Goal: Information Seeking & Learning: Compare options

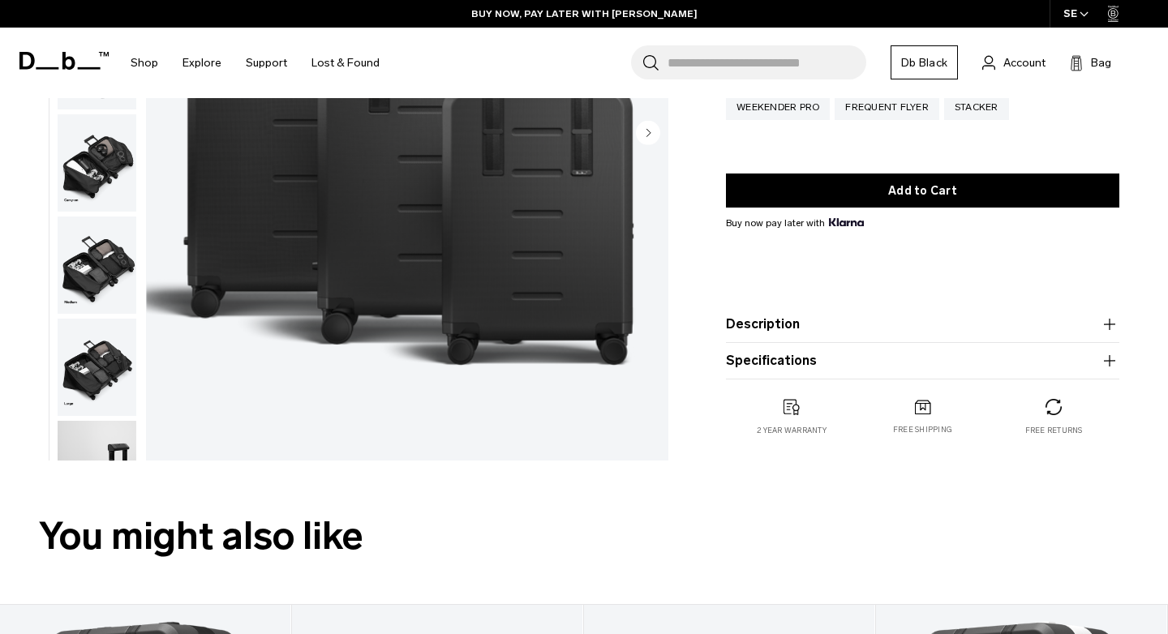
scroll to position [303, 0]
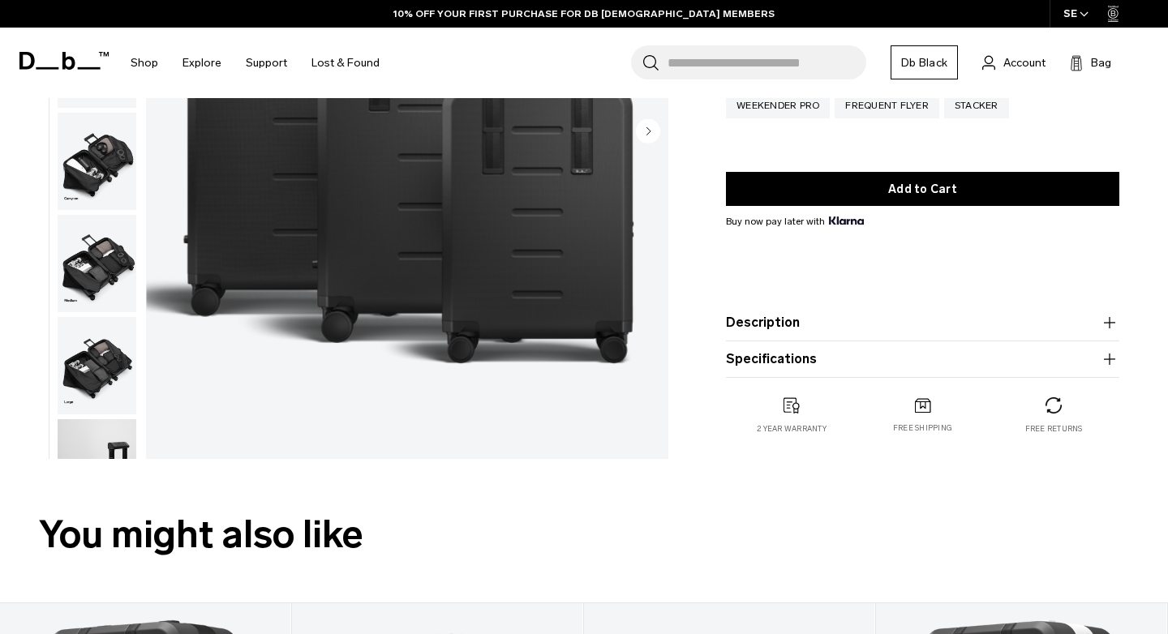
click at [1107, 357] on icon "button" at bounding box center [1109, 359] width 19 height 19
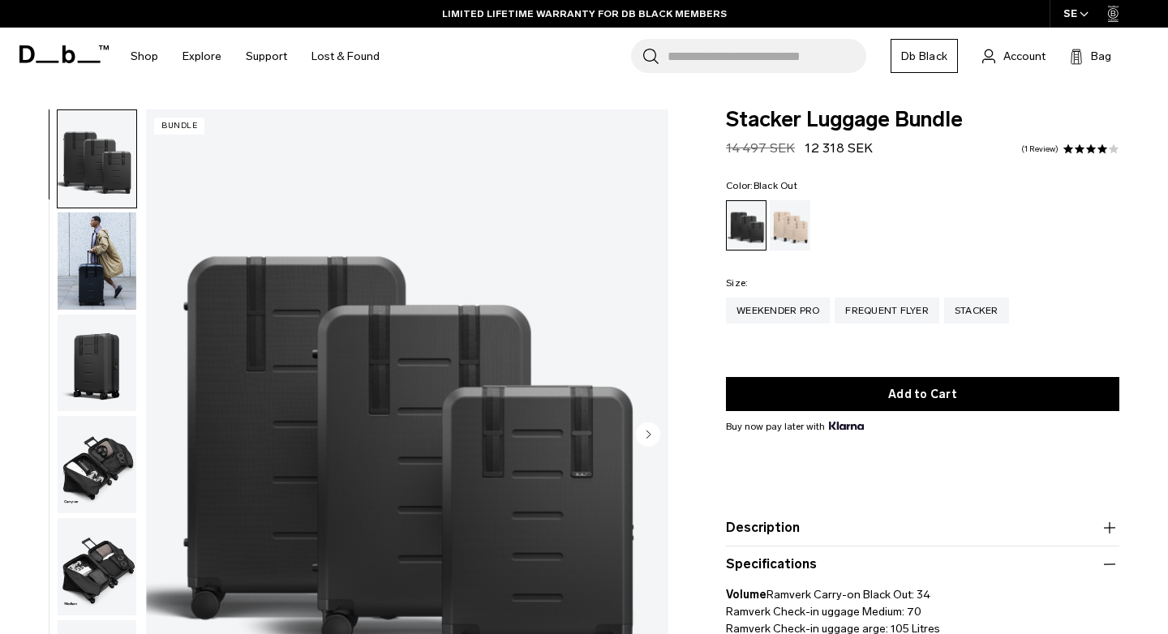
scroll to position [0, 0]
click at [640, 437] on circle "Next slide" at bounding box center [648, 434] width 24 height 24
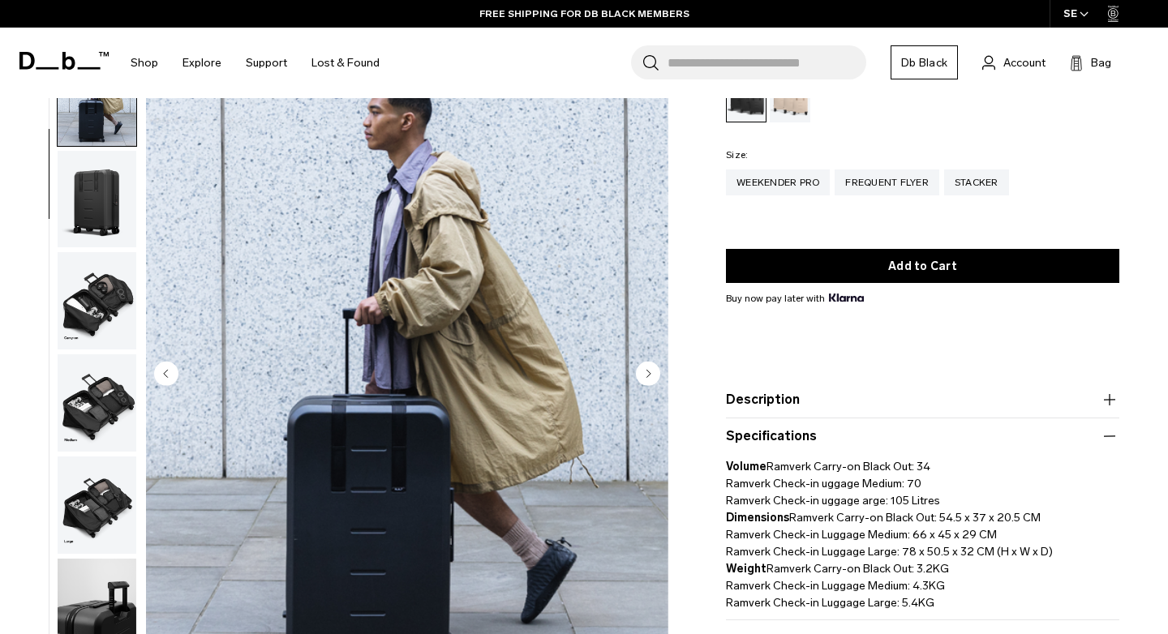
scroll to position [133, 0]
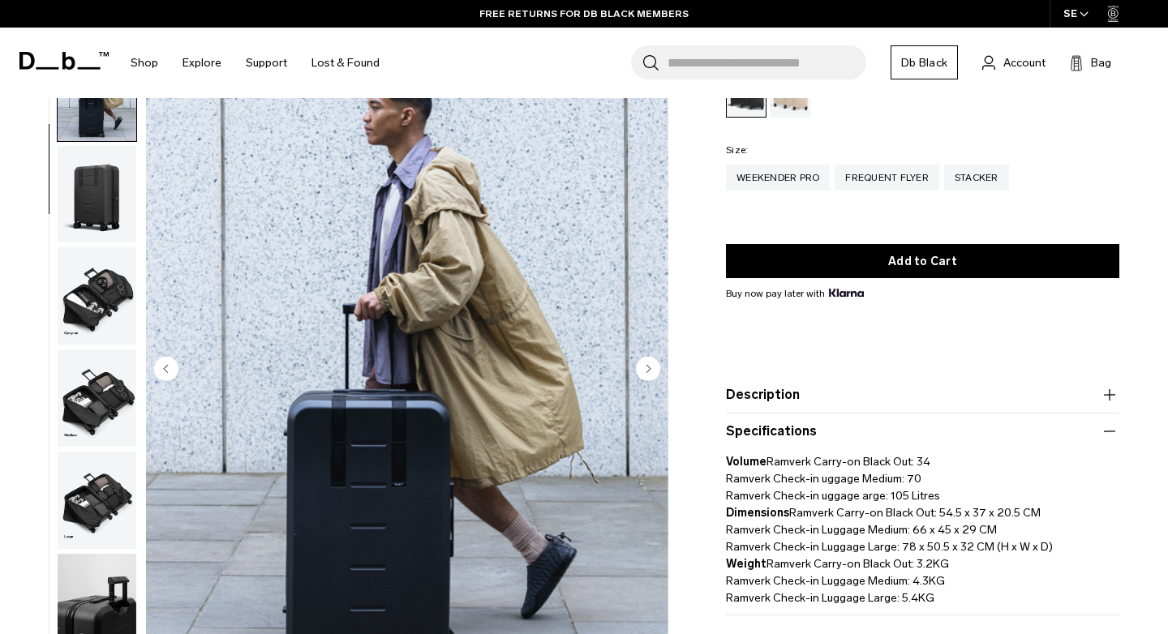
click at [646, 375] on circle "Next slide" at bounding box center [648, 368] width 24 height 24
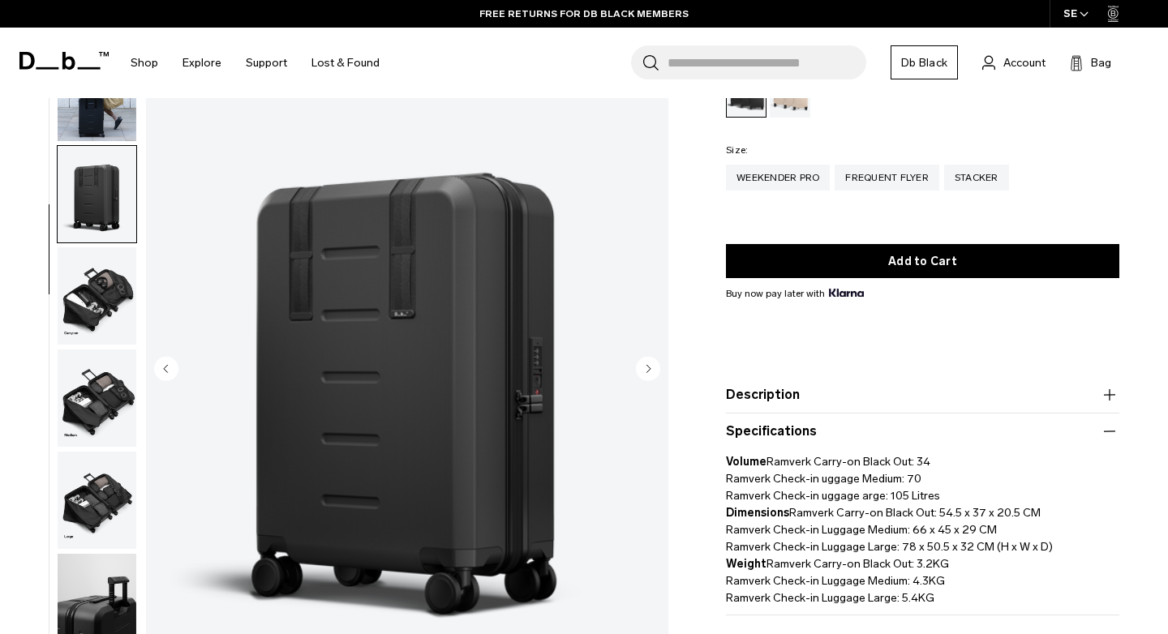
scroll to position [170, 0]
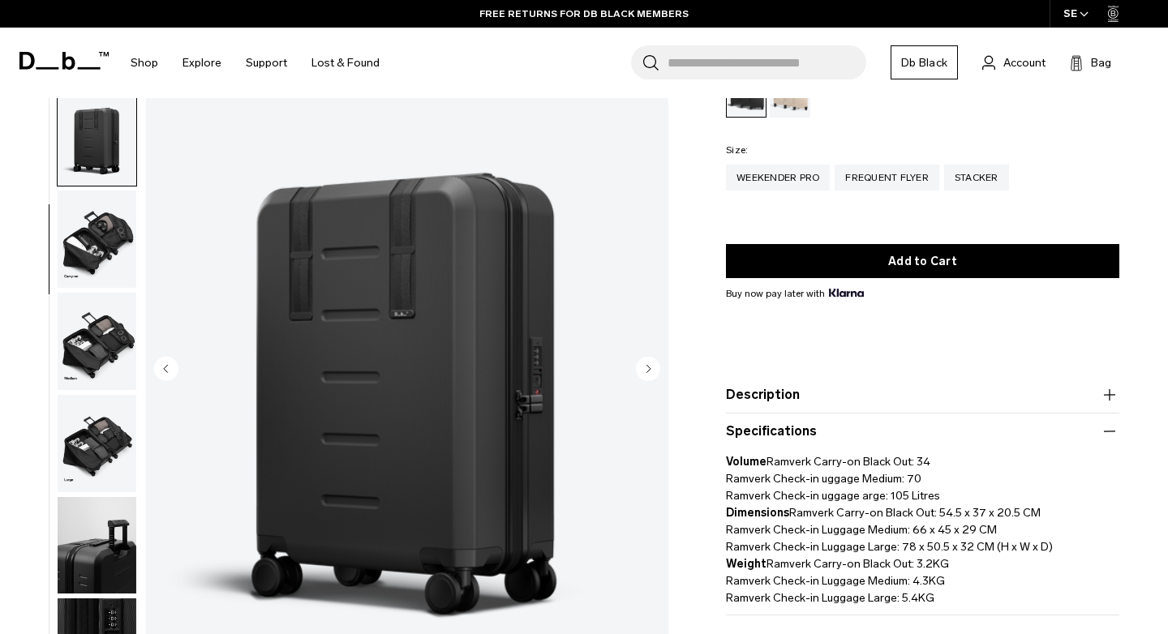
click at [646, 374] on circle "Next slide" at bounding box center [648, 368] width 24 height 24
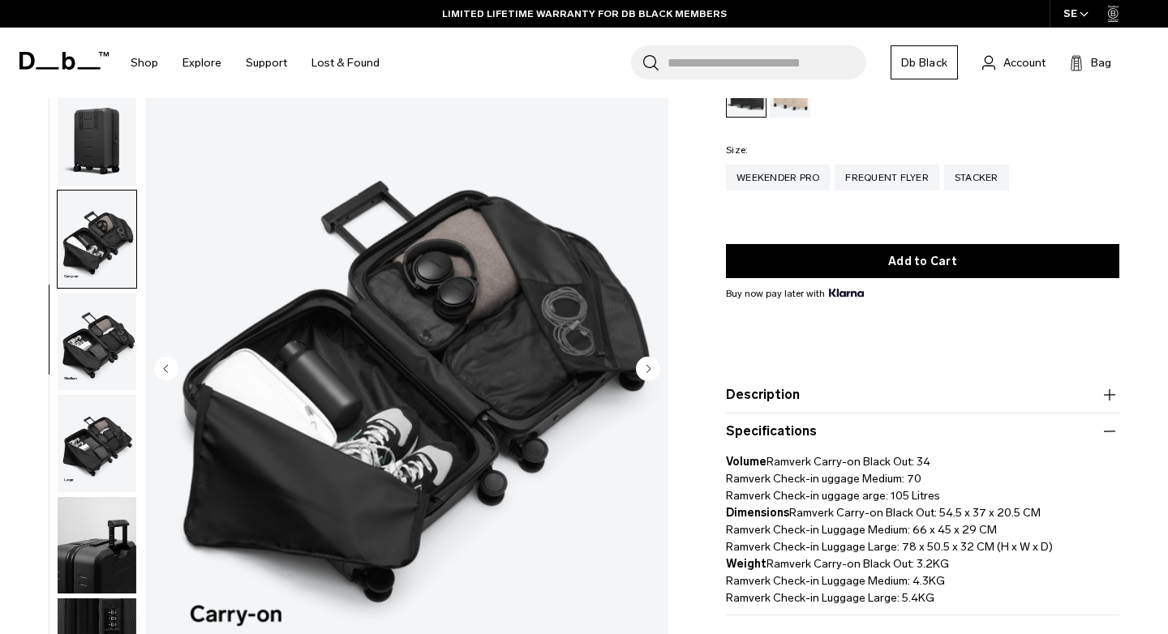
click at [646, 374] on circle "Next slide" at bounding box center [648, 368] width 24 height 24
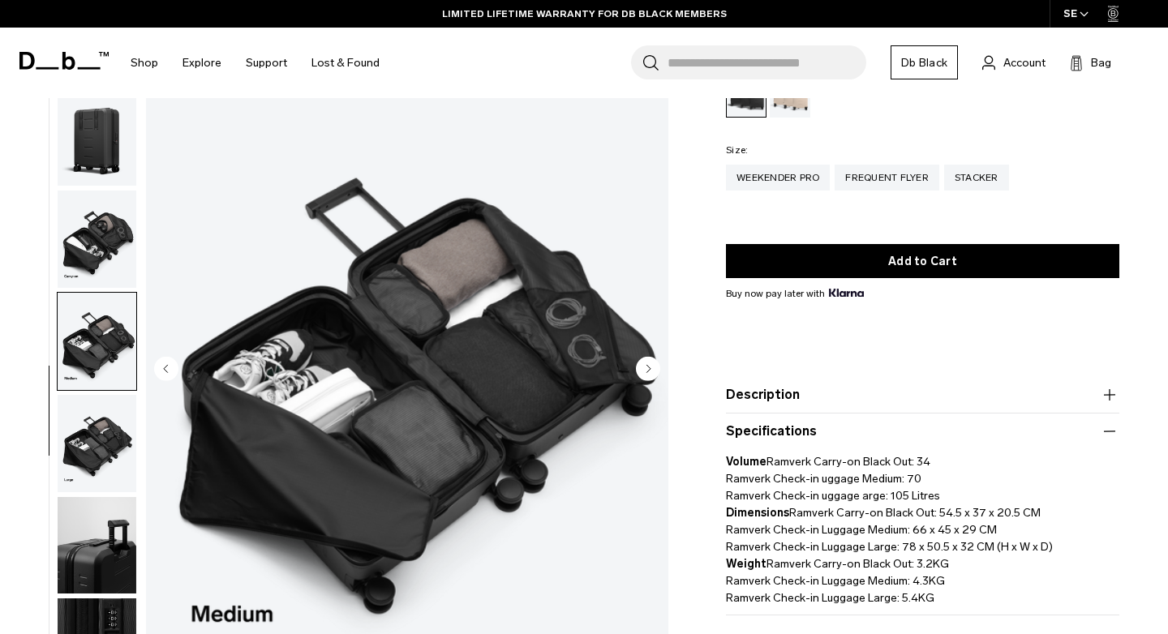
click at [646, 374] on circle "Next slide" at bounding box center [648, 368] width 24 height 24
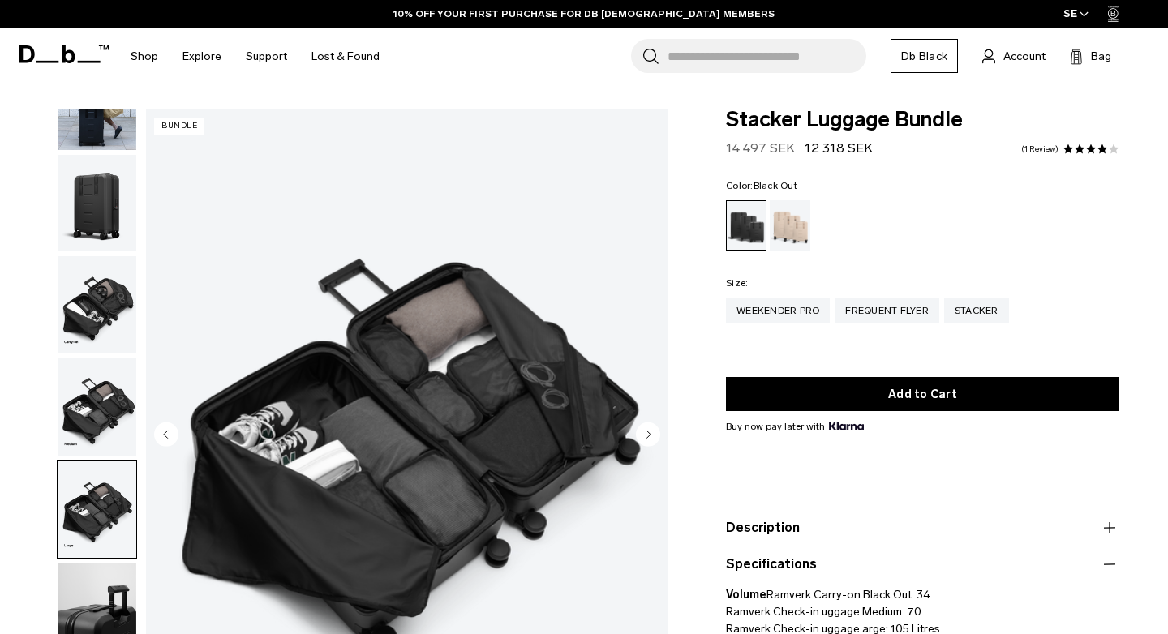
scroll to position [0, 0]
click at [1046, 147] on link "1 Review" at bounding box center [1039, 149] width 37 height 8
click at [1041, 145] on link "1 Review" at bounding box center [1039, 149] width 37 height 8
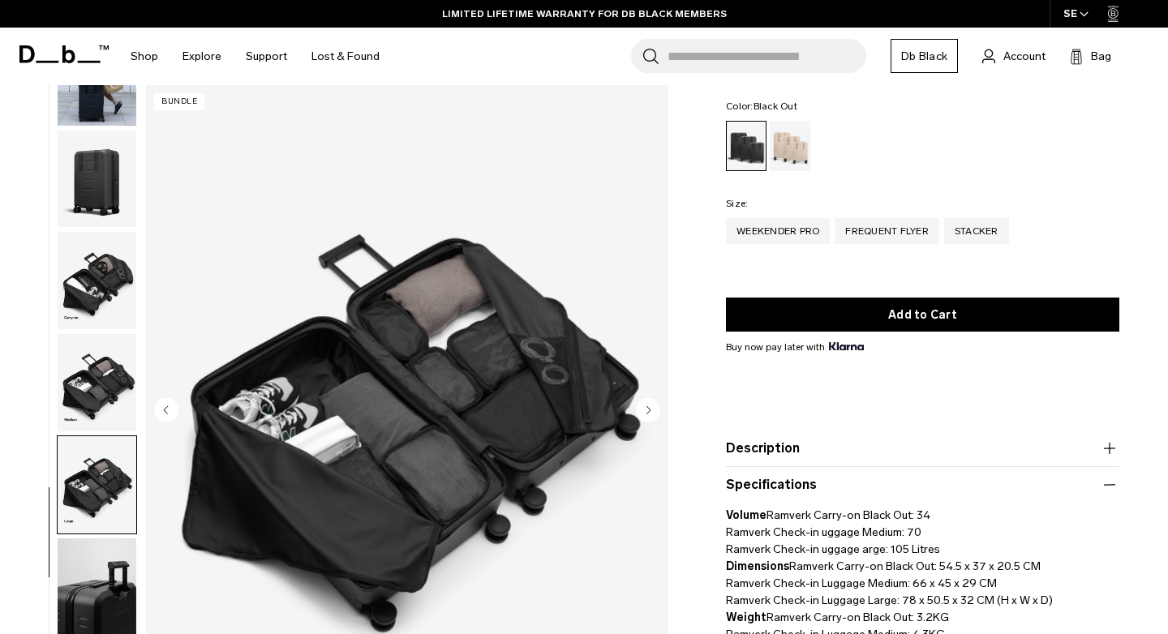
scroll to position [78, 0]
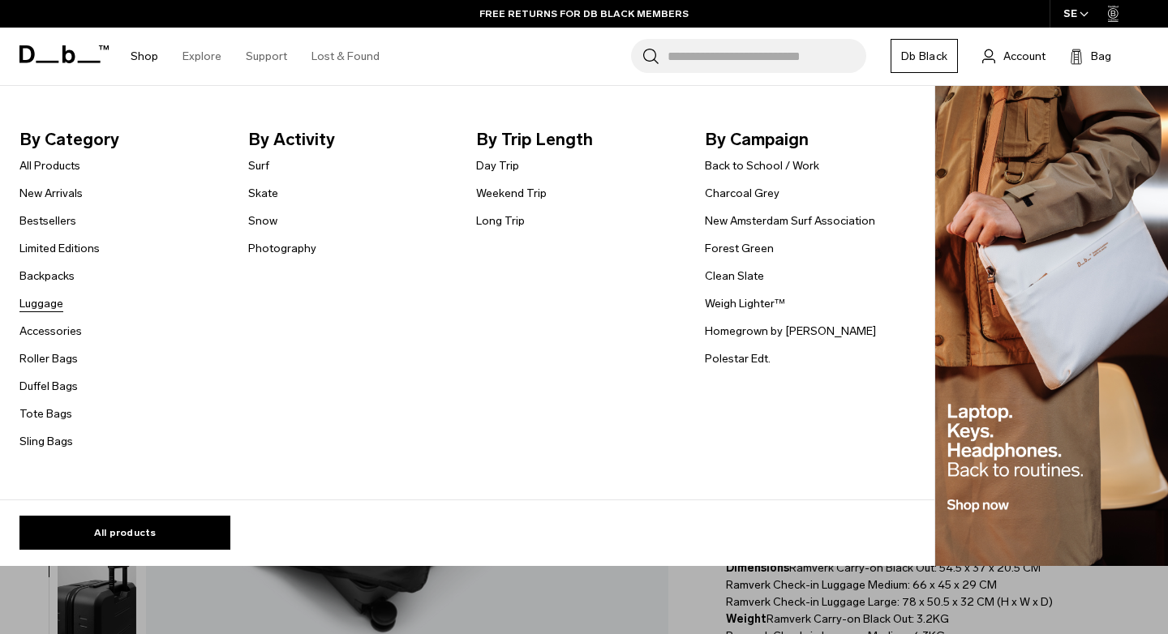
click at [47, 303] on link "Luggage" at bounding box center [41, 303] width 44 height 17
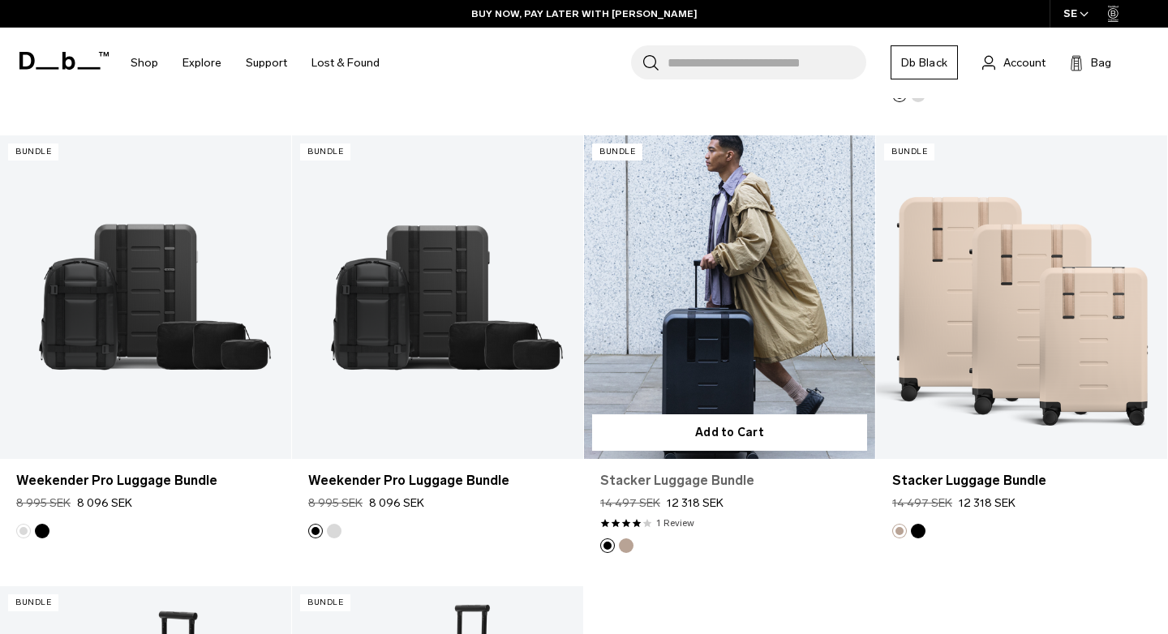
scroll to position [724, 0]
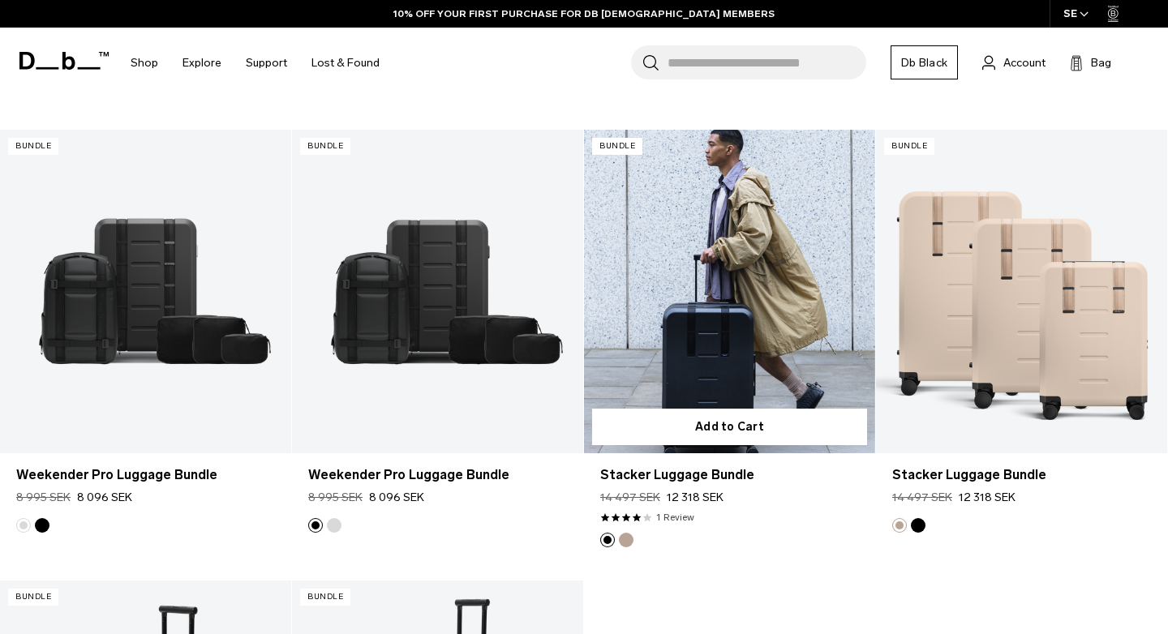
click at [719, 323] on link "Stacker Luggage Bundle" at bounding box center [729, 292] width 291 height 324
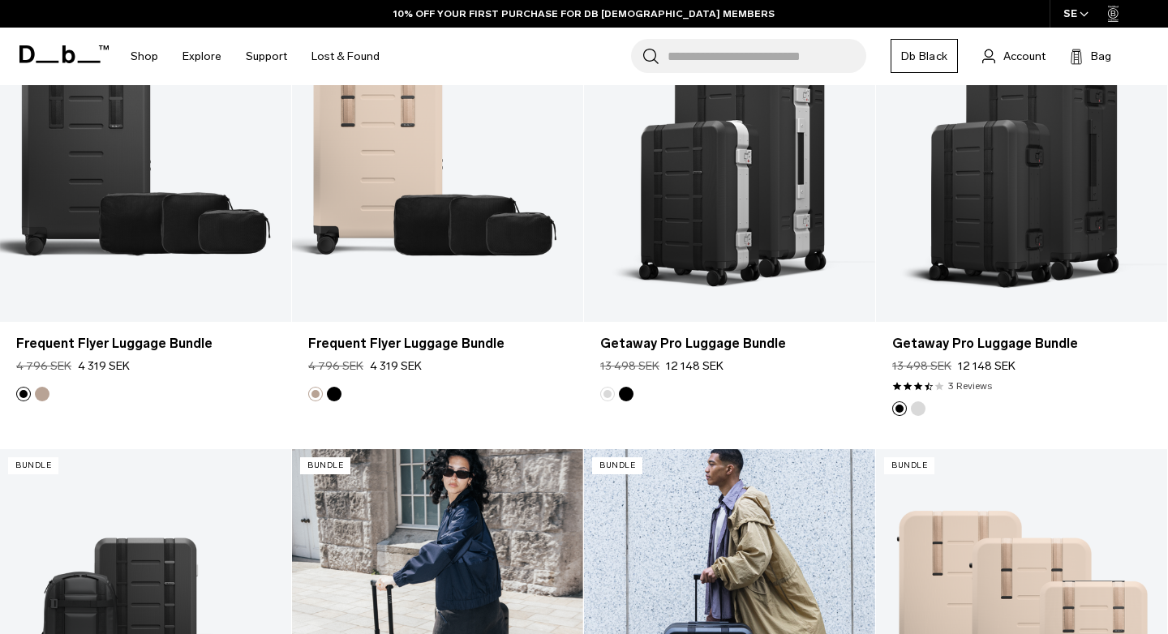
scroll to position [398, 0]
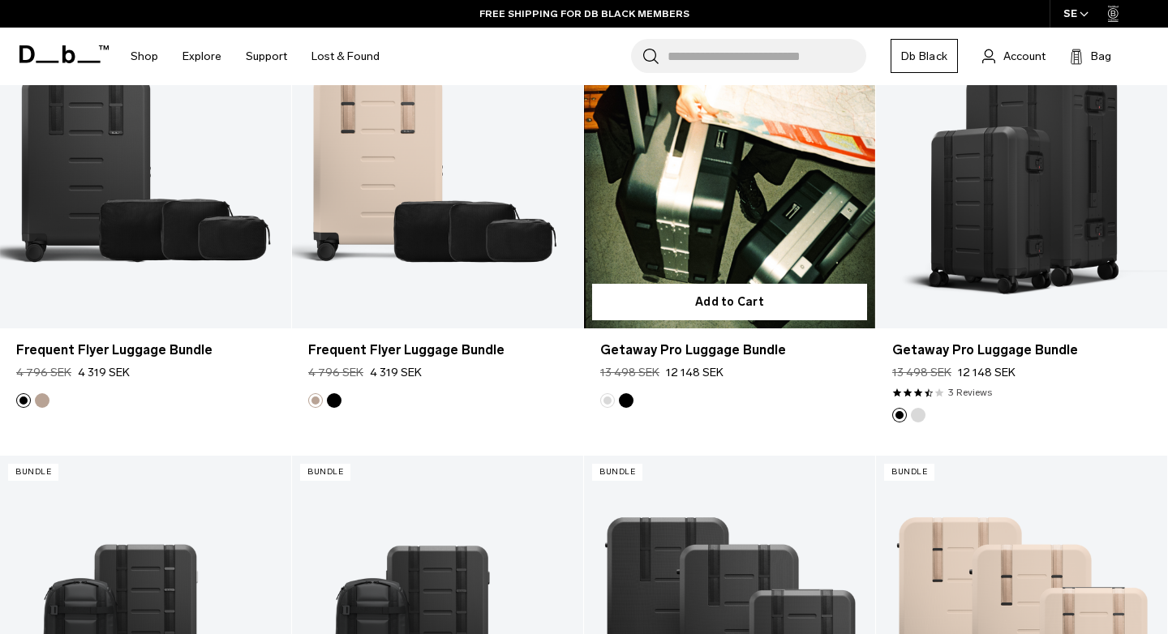
click at [752, 174] on link "Getaway Pro Luggage Bundle" at bounding box center [729, 167] width 291 height 324
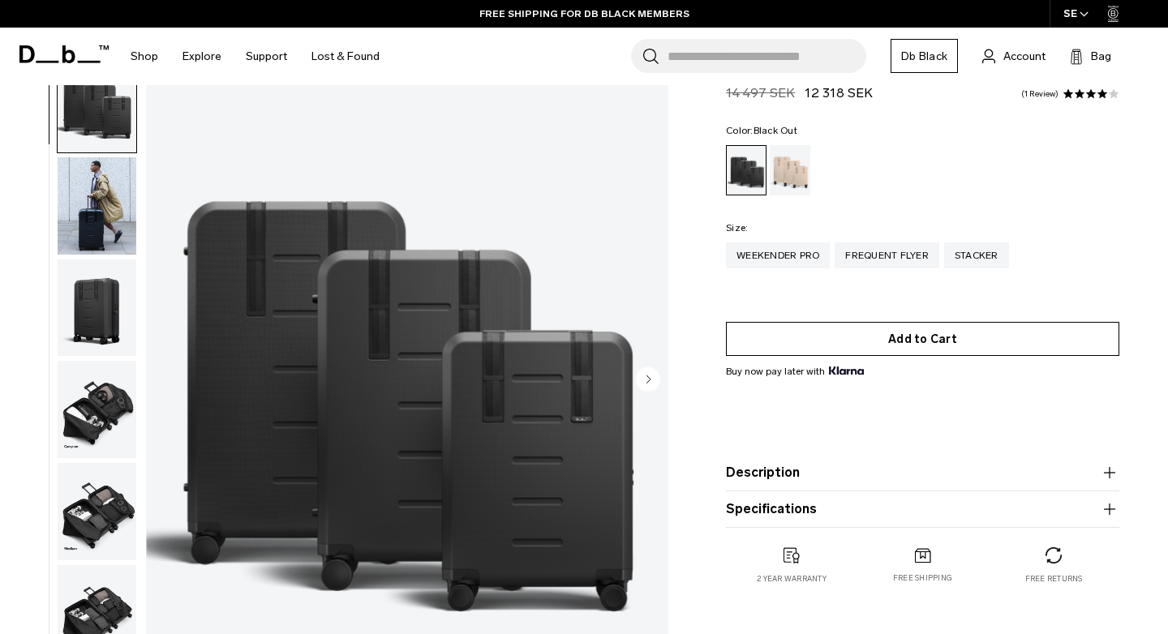
scroll to position [78, 0]
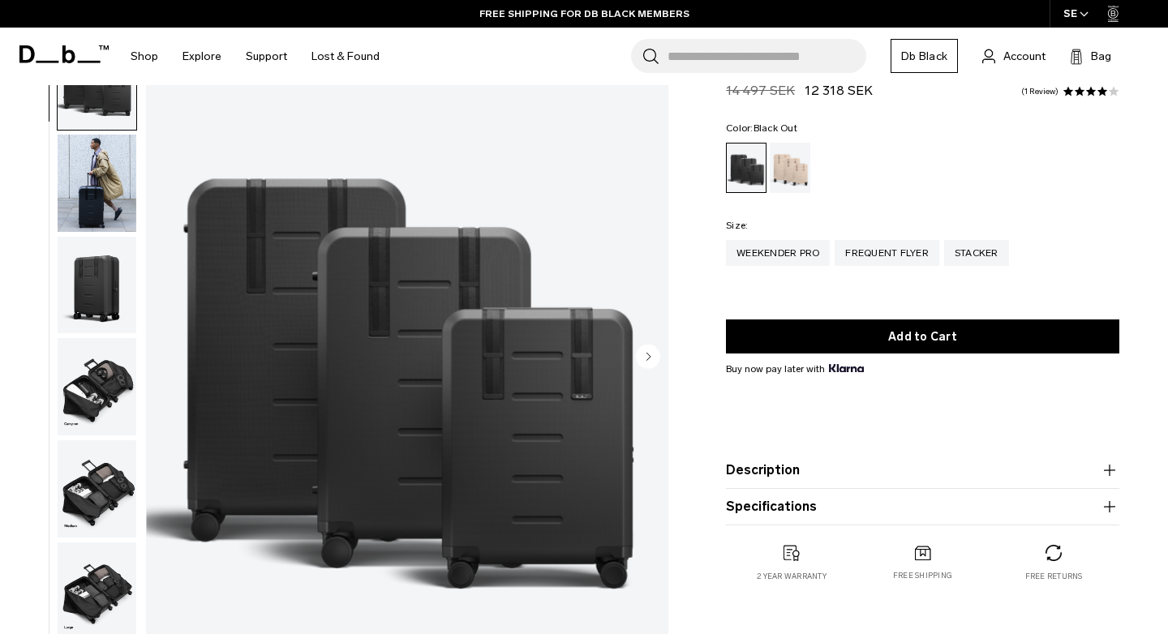
click at [1106, 470] on icon "button" at bounding box center [1109, 470] width 19 height 19
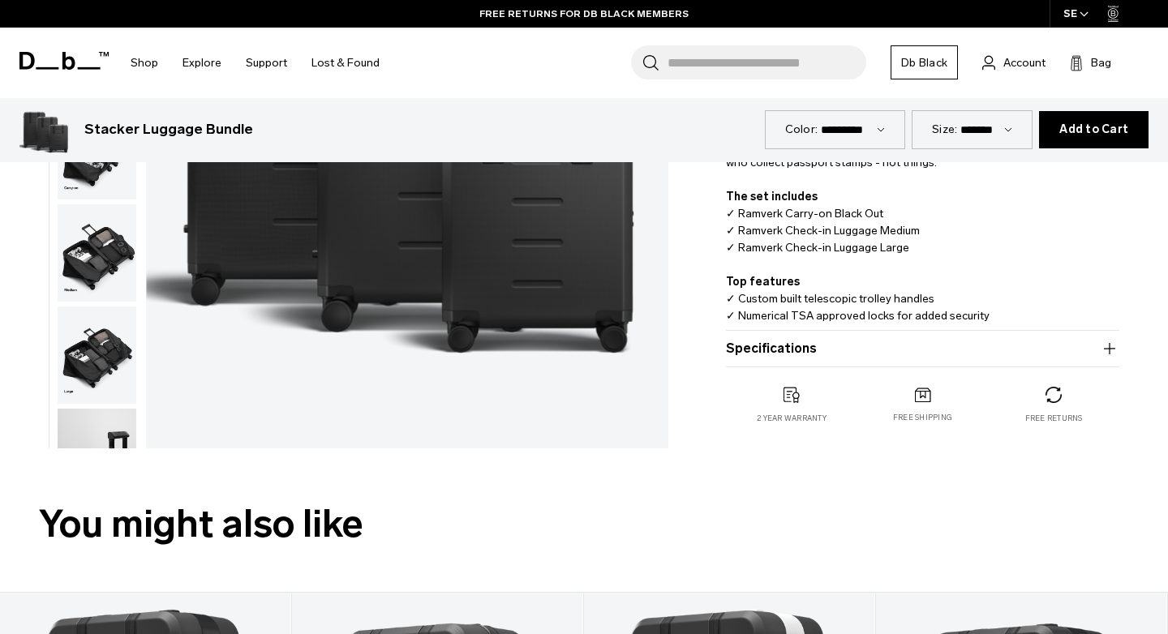
scroll to position [554, 0]
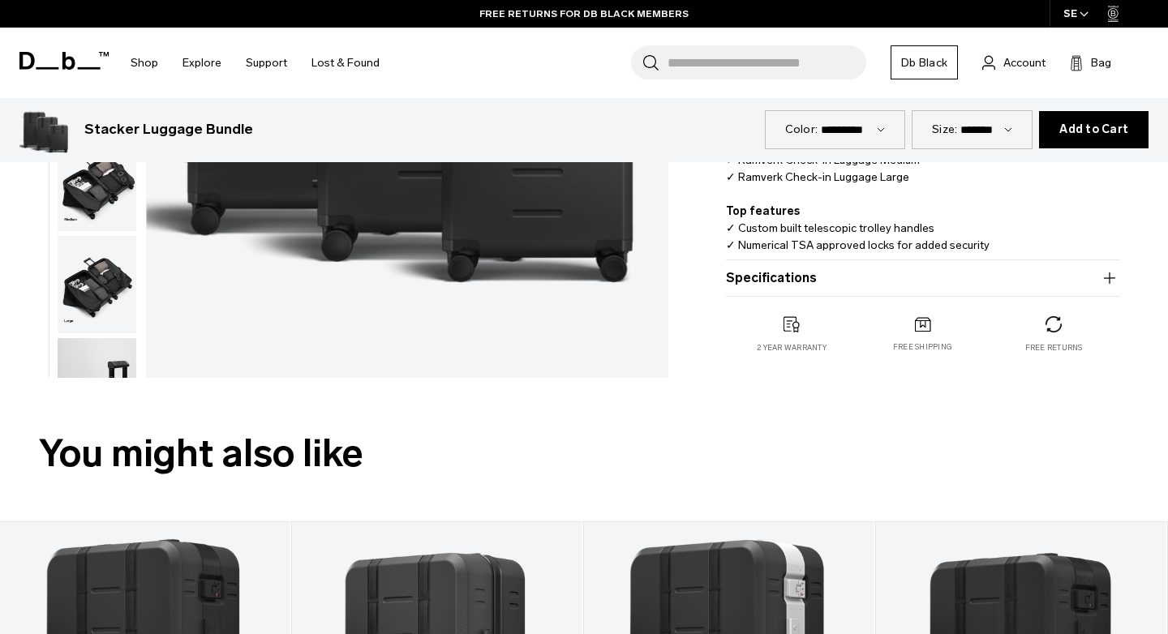
click at [1104, 277] on icon "button" at bounding box center [1109, 277] width 19 height 19
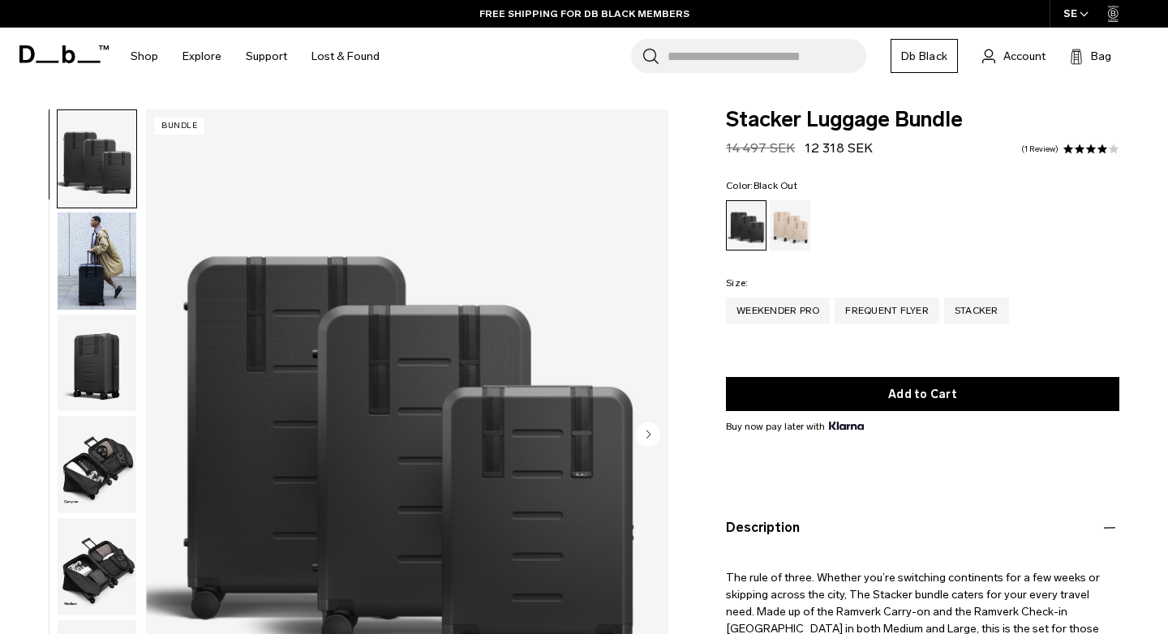
scroll to position [0, 0]
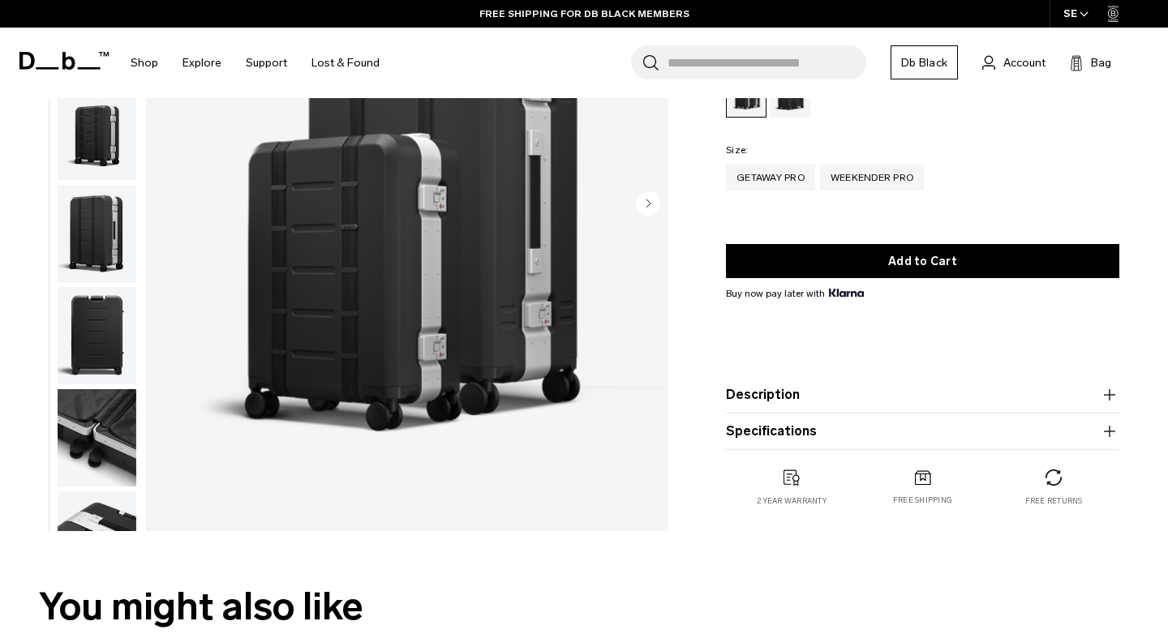
scroll to position [239, 0]
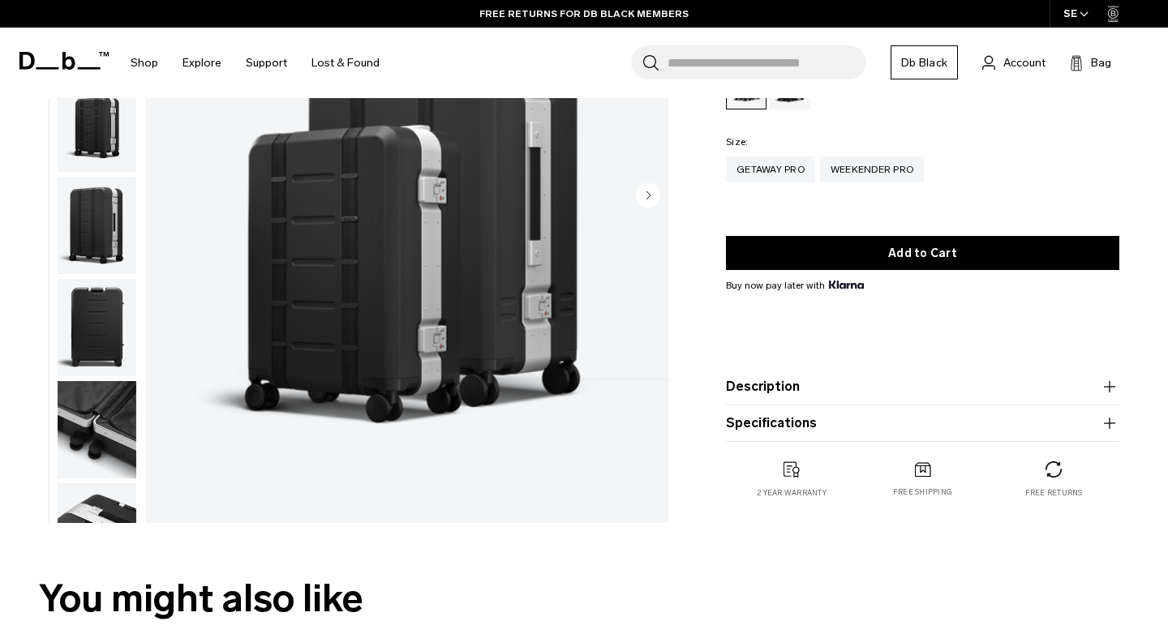
click at [1110, 387] on icon "button" at bounding box center [1109, 386] width 1 height 11
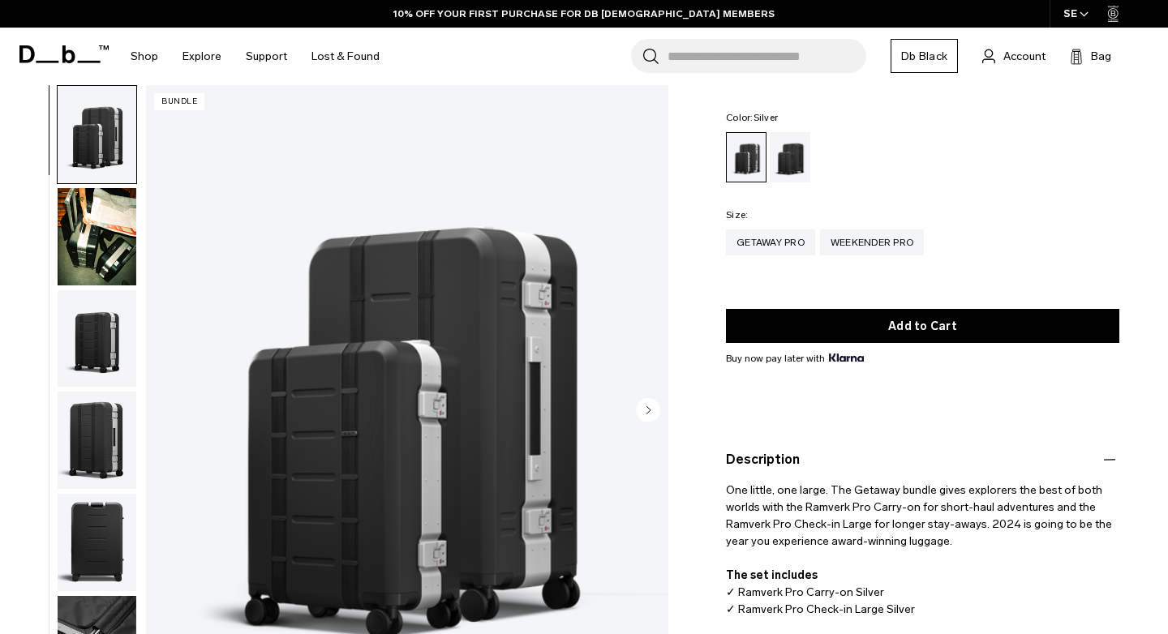
scroll to position [0, 0]
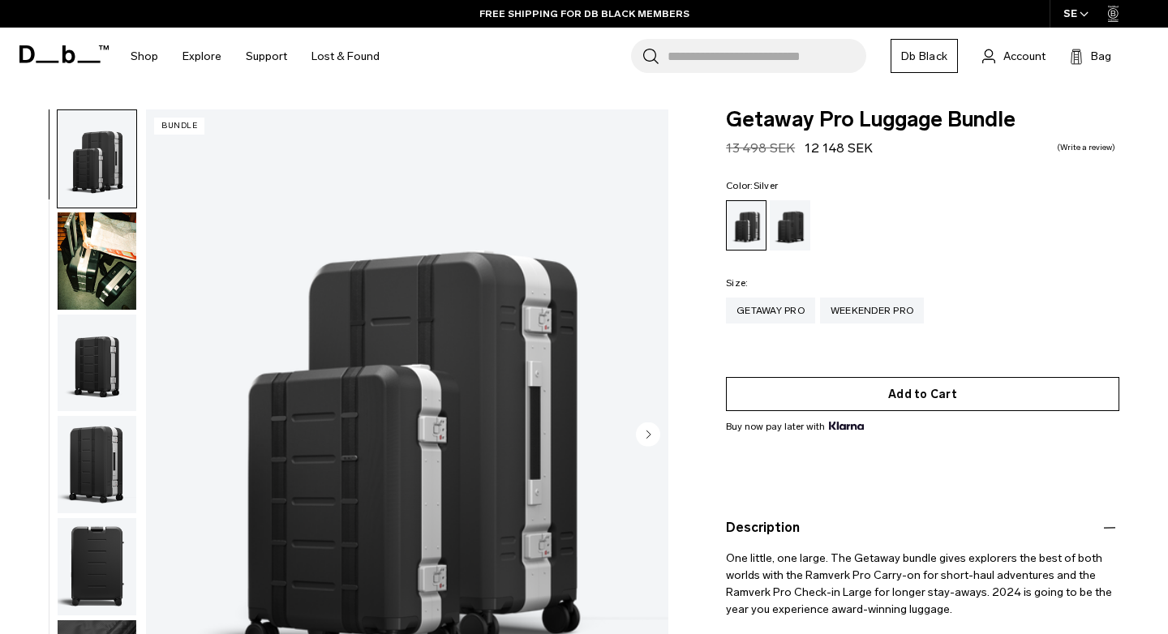
click at [885, 306] on div "Weekender Pro" at bounding box center [872, 311] width 104 height 26
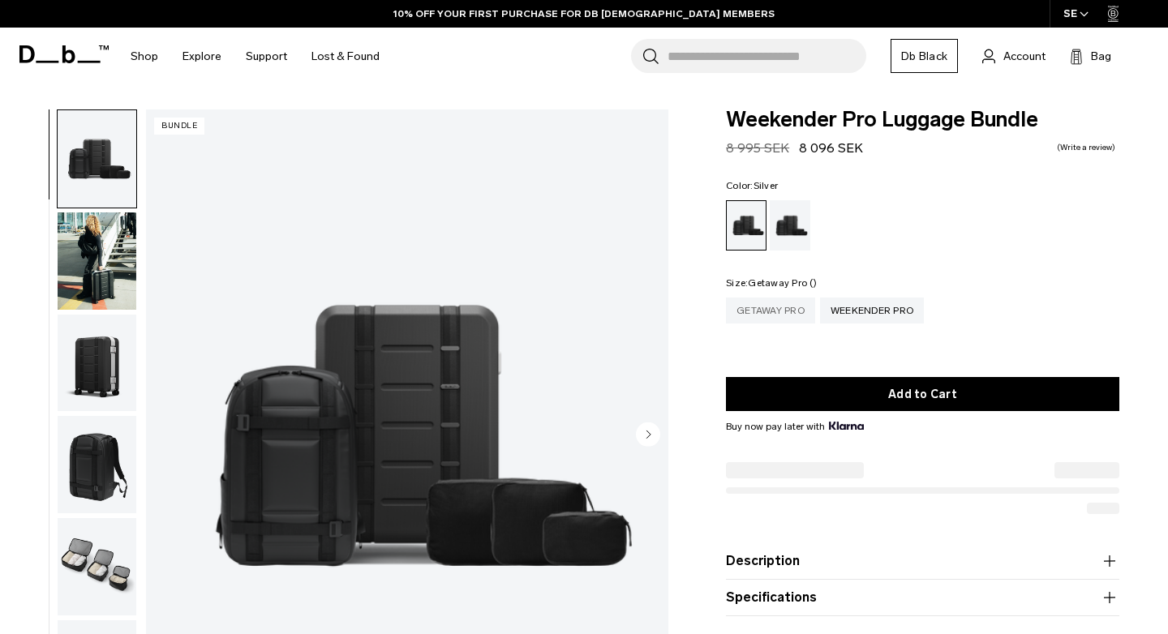
click at [793, 311] on div "Getaway Pro" at bounding box center [770, 311] width 89 height 26
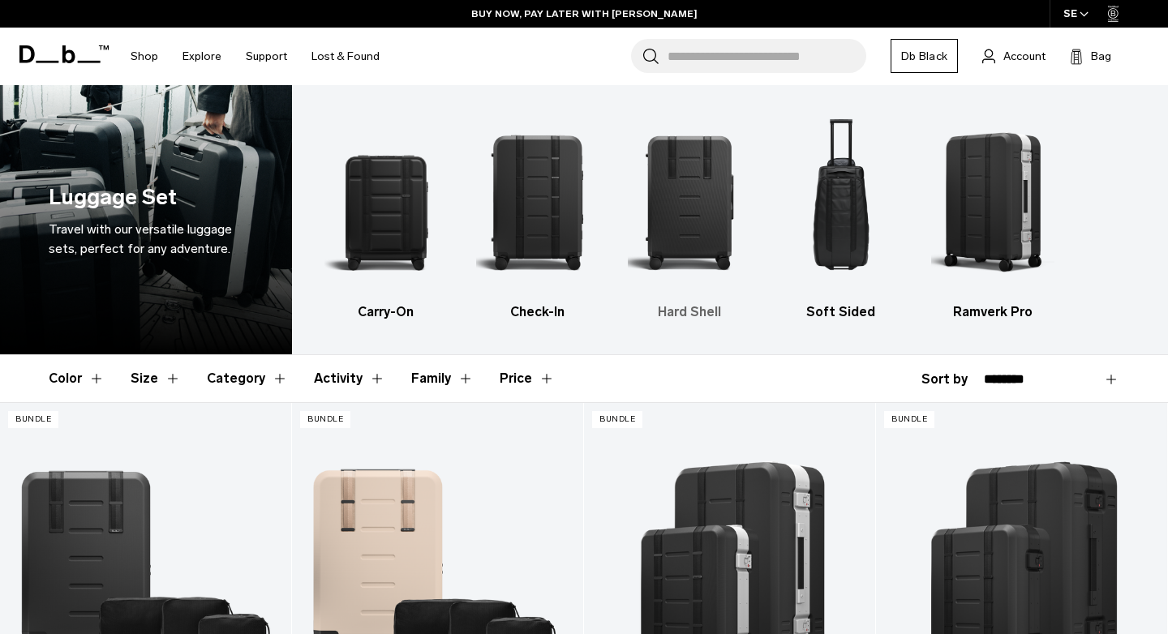
click at [697, 175] on img "3 / 5" at bounding box center [689, 202] width 123 height 185
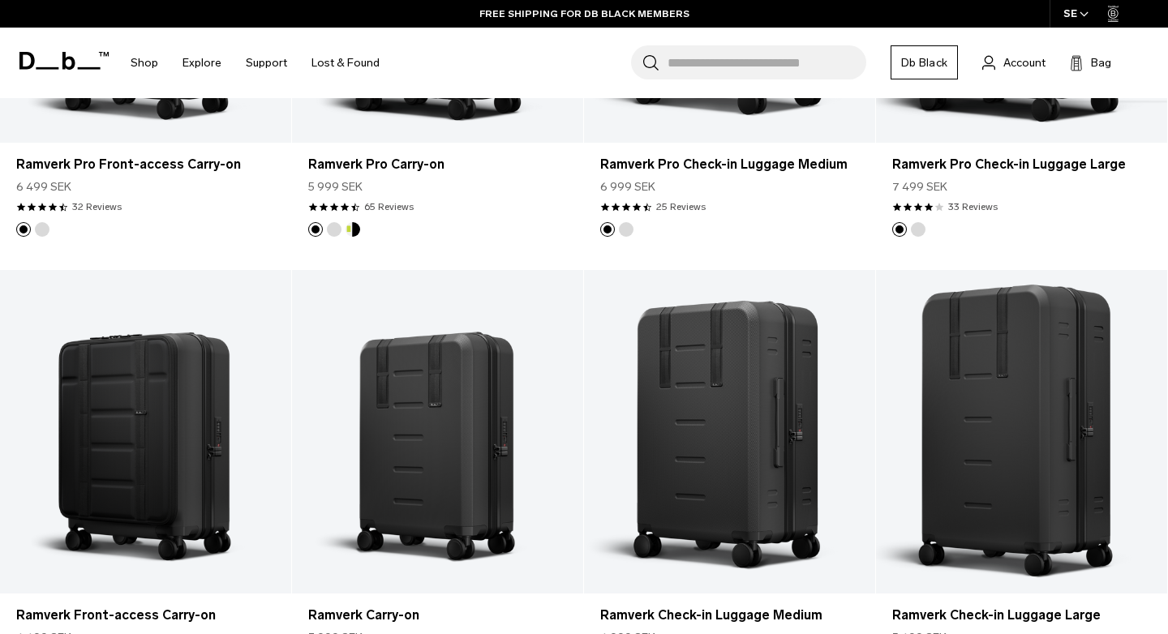
scroll to position [775, 0]
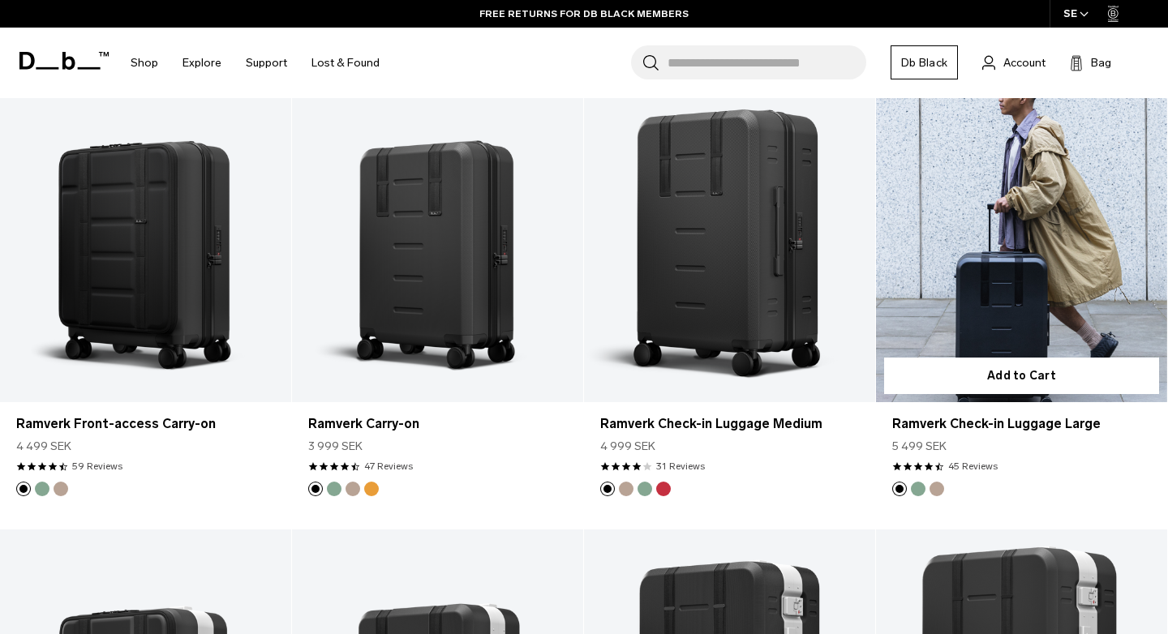
click at [1016, 254] on link "Ramverk Check-in Luggage Large" at bounding box center [1021, 241] width 291 height 324
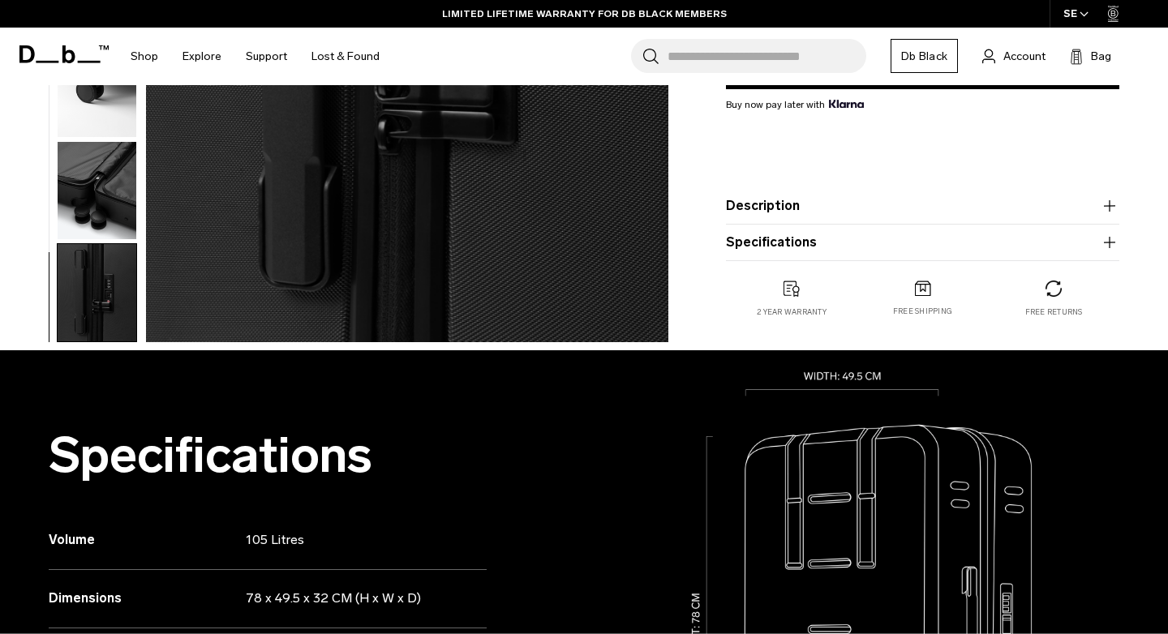
scroll to position [380, 0]
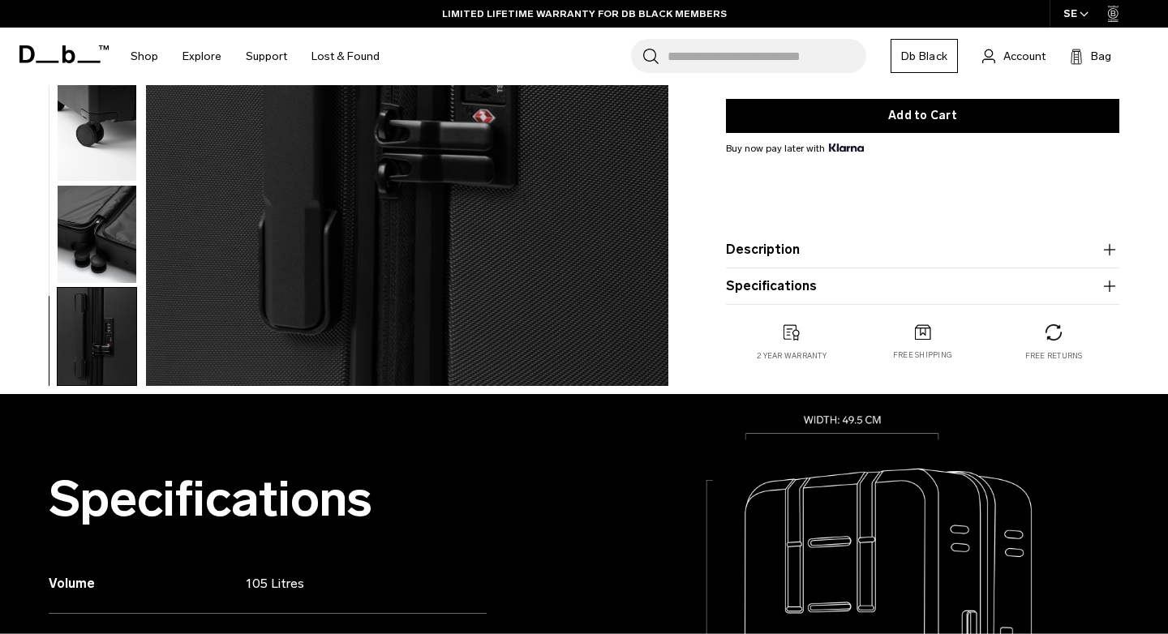
click at [1106, 245] on icon "button" at bounding box center [1109, 249] width 19 height 19
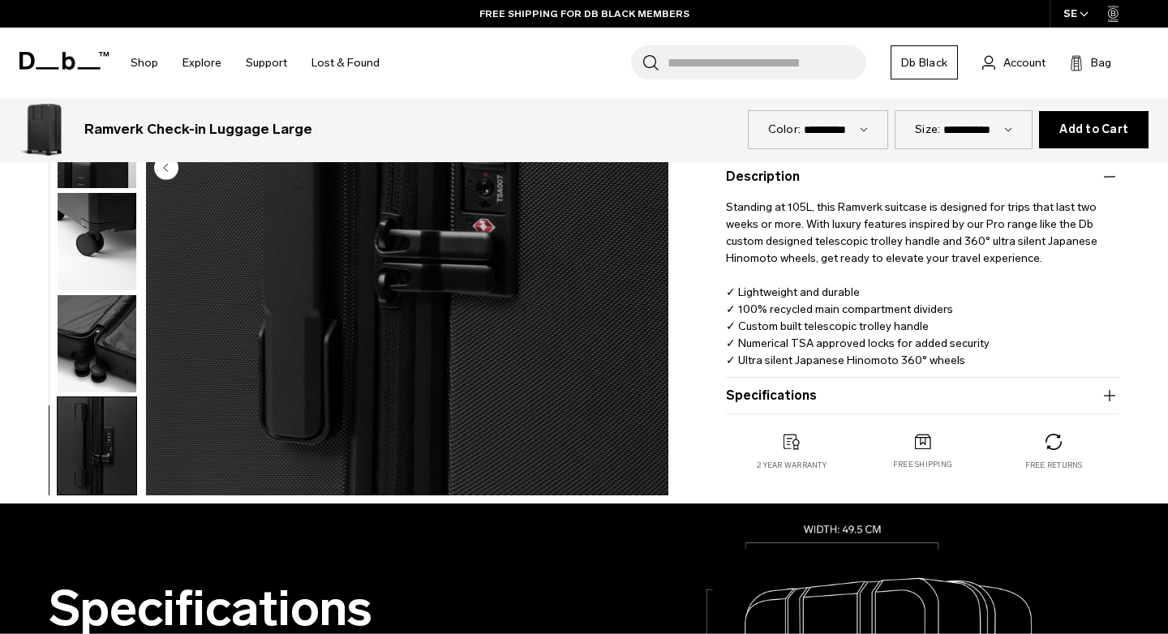
scroll to position [493, 0]
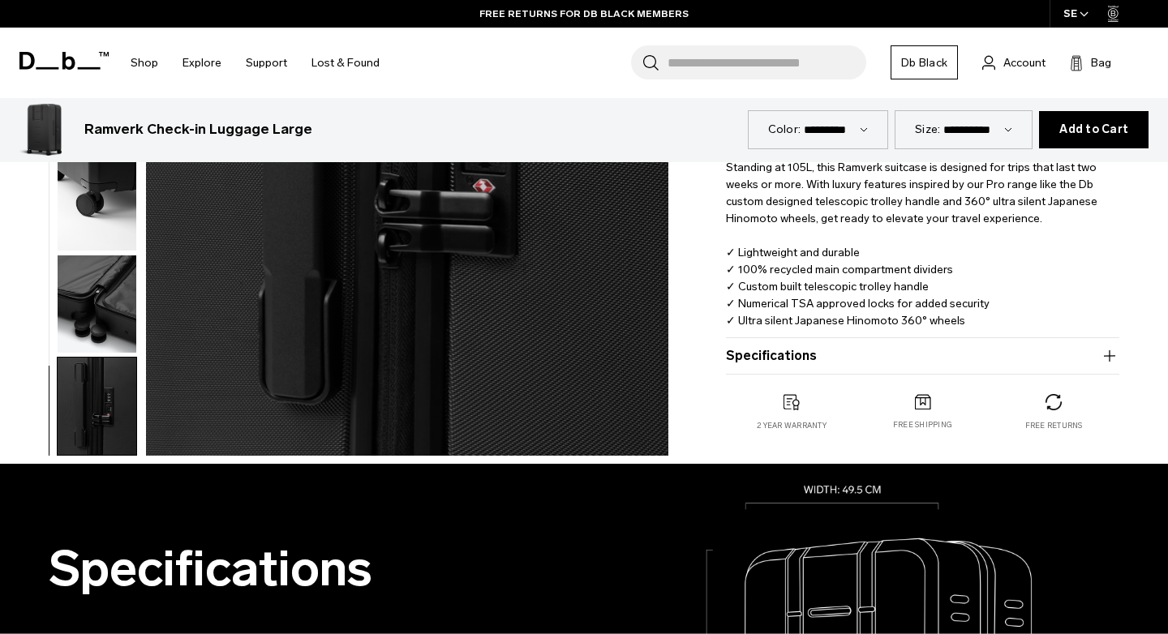
click at [1108, 346] on icon "button" at bounding box center [1109, 355] width 19 height 19
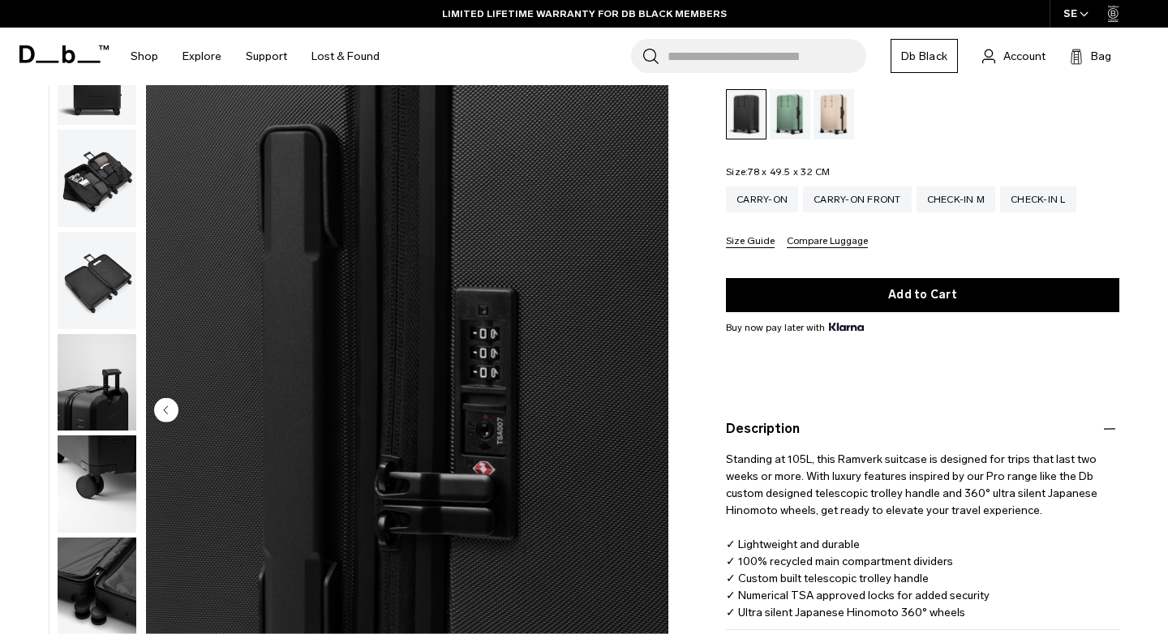
scroll to position [199, 0]
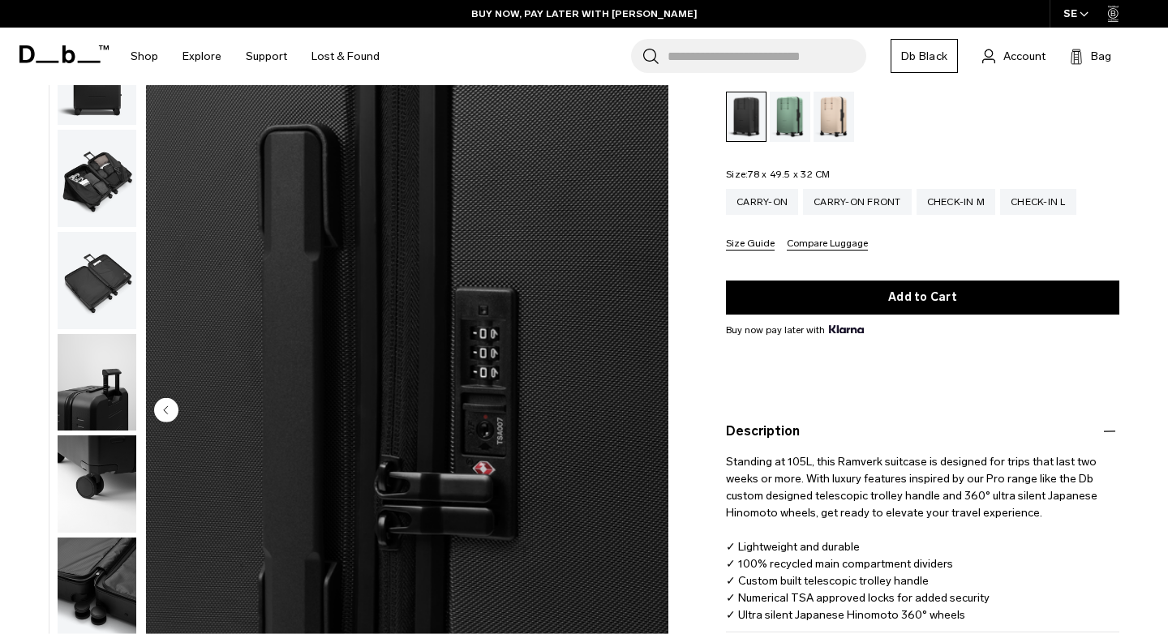
click at [842, 238] on button "Compare Luggage" at bounding box center [827, 244] width 81 height 12
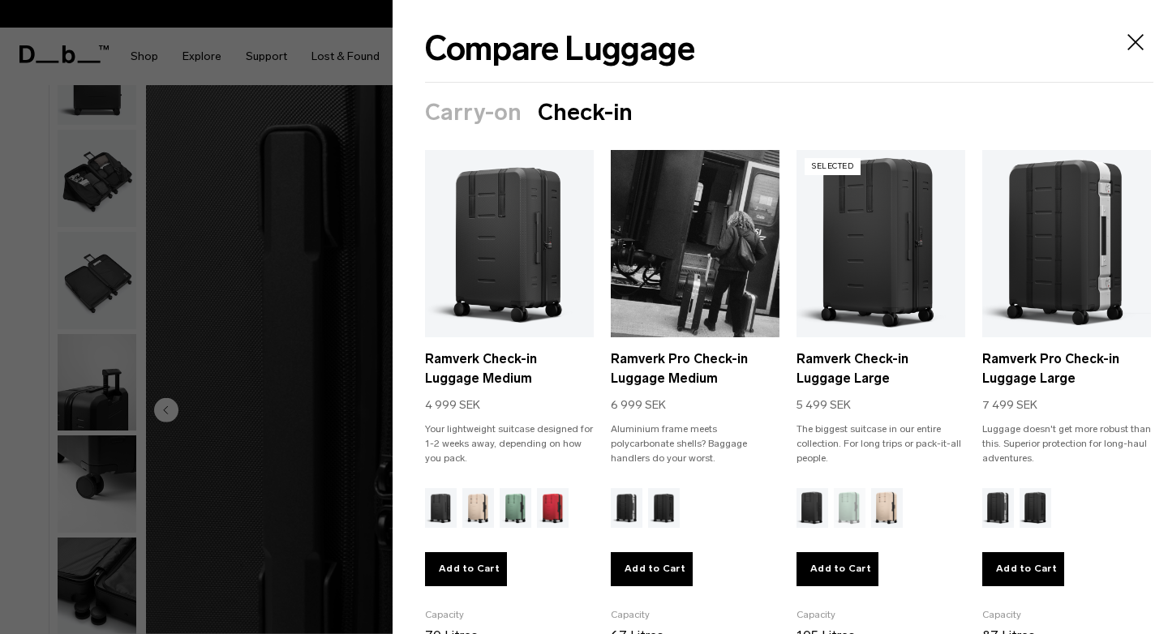
scroll to position [0, 0]
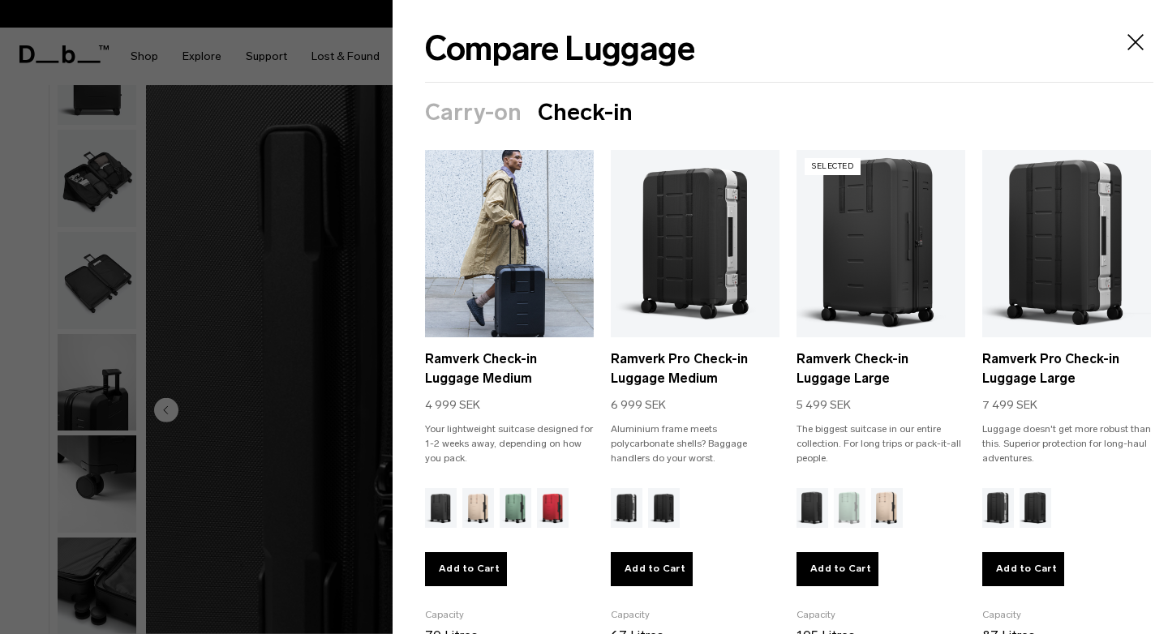
click at [541, 256] on link "Ramverk Check-in Luggage Medium" at bounding box center [509, 243] width 169 height 187
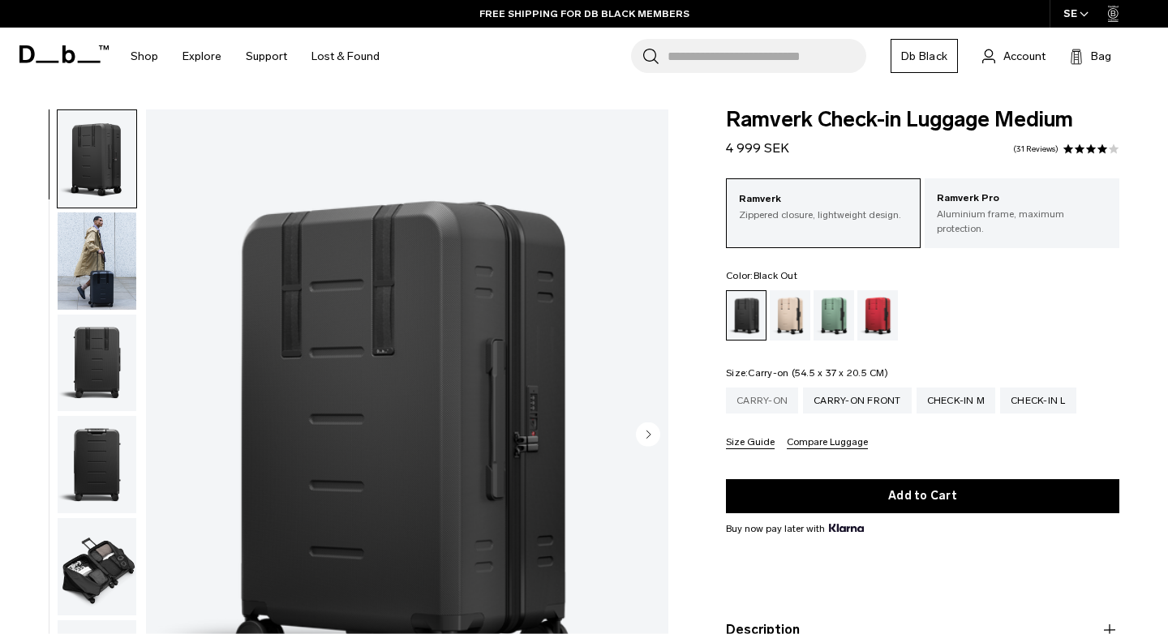
click at [760, 392] on div "Carry-on" at bounding box center [762, 401] width 72 height 26
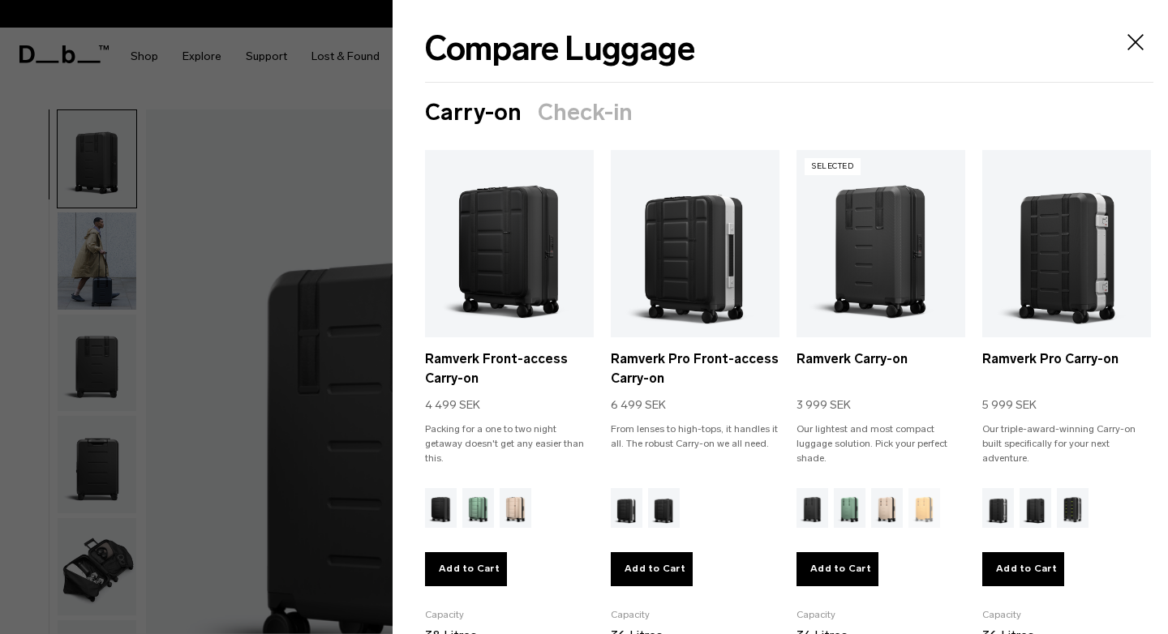
click at [1133, 42] on icon "Close" at bounding box center [1136, 42] width 26 height 26
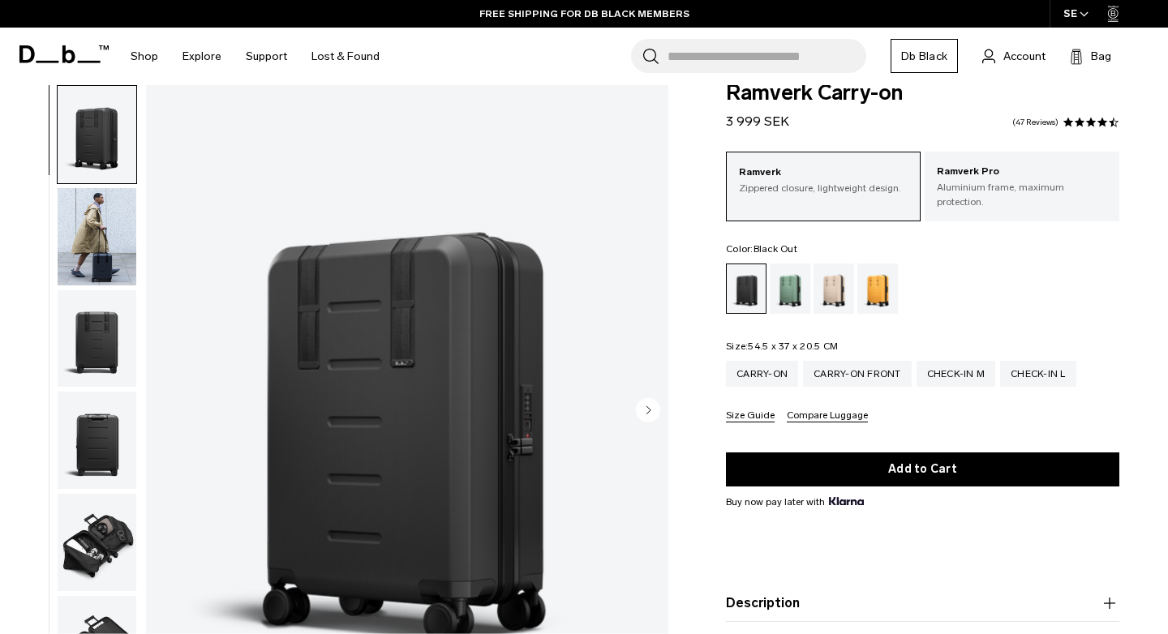
scroll to position [24, 0]
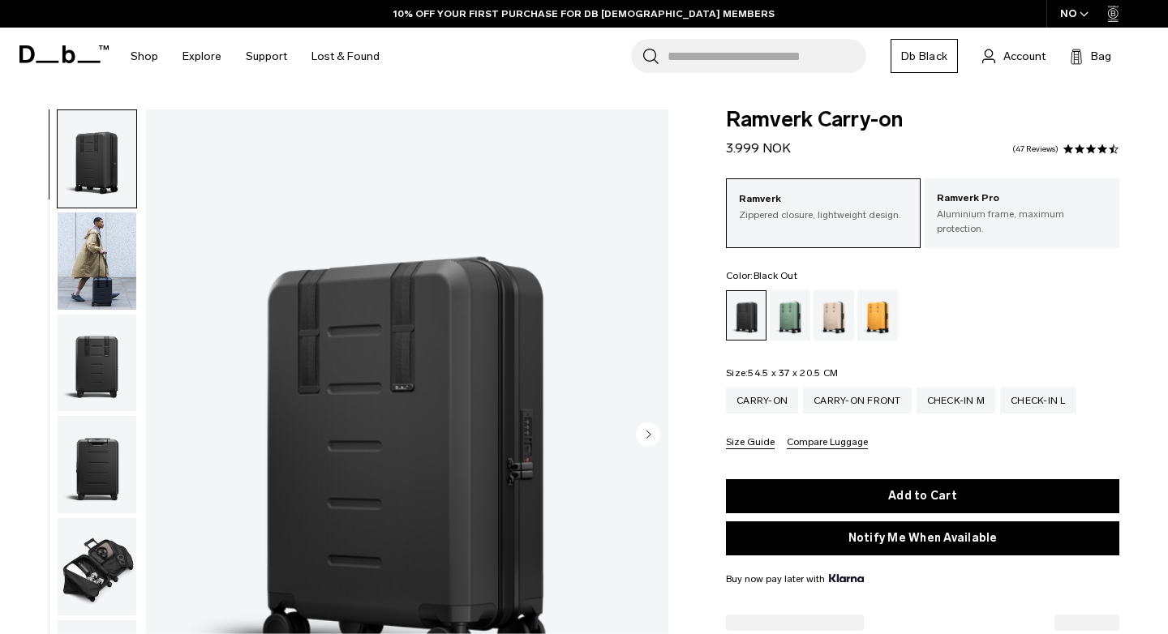
select select
select select "**********"
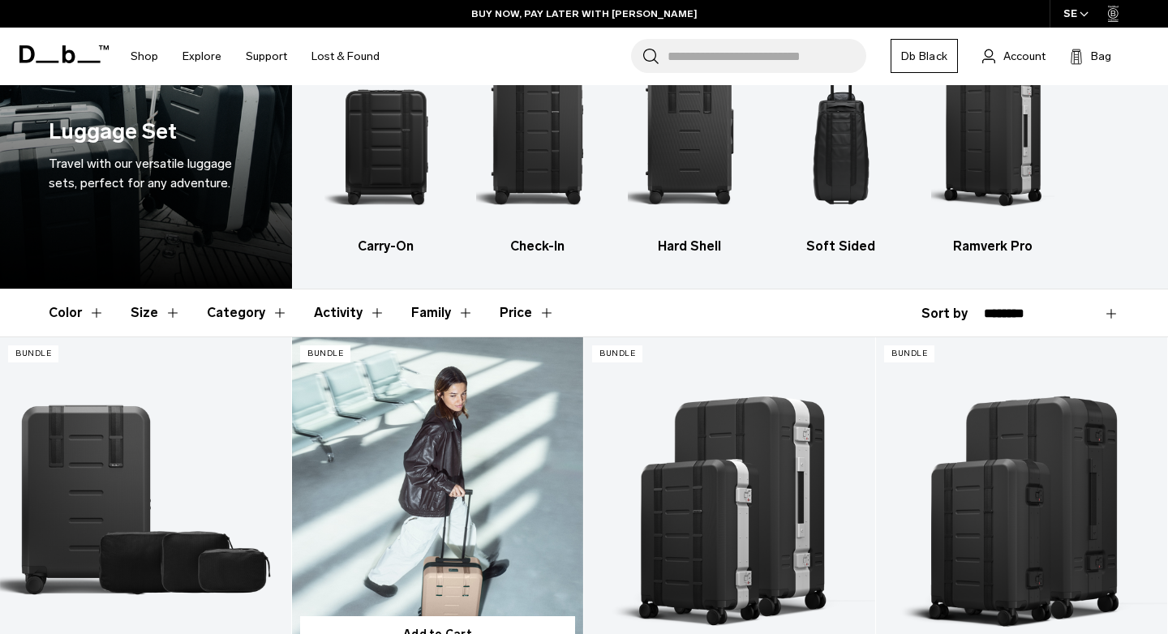
scroll to position [61, 0]
